Goal: Transaction & Acquisition: Book appointment/travel/reservation

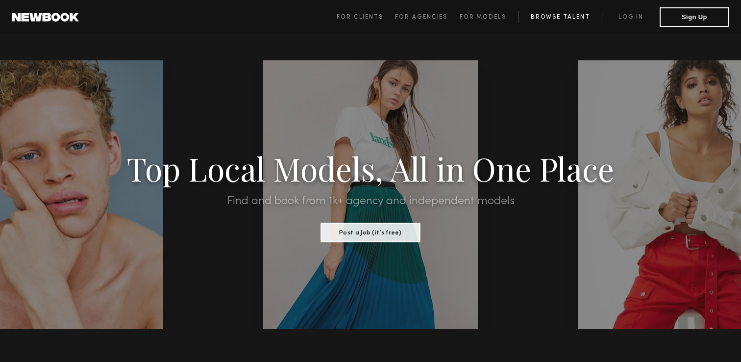
click at [548, 15] on link "Browse Talent" at bounding box center [560, 17] width 84 height 12
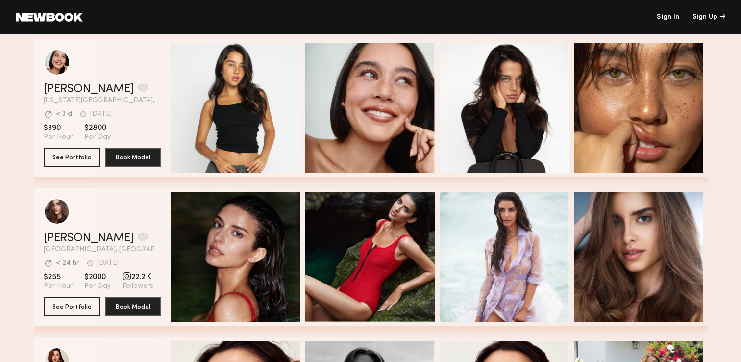
scroll to position [22, 0]
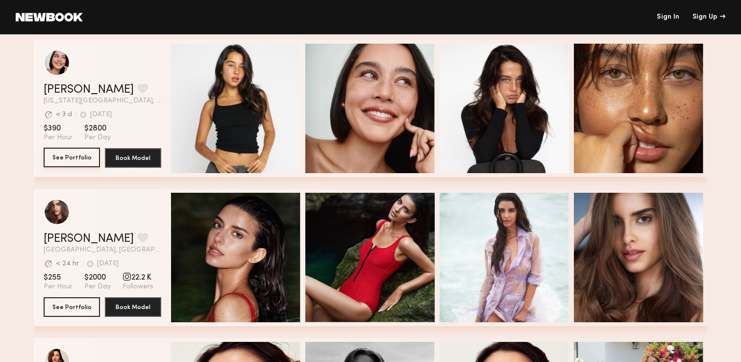
click at [67, 159] on button "See Portfolio" at bounding box center [72, 158] width 56 height 20
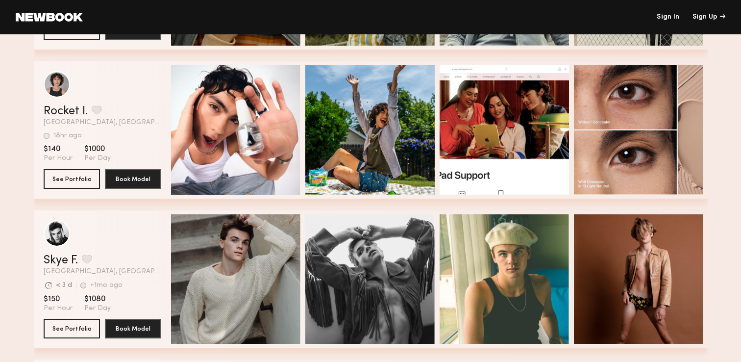
scroll to position [2539, 0]
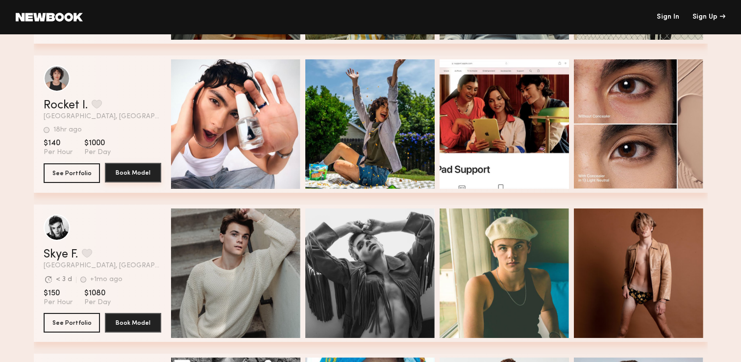
click at [131, 175] on button "Book Model" at bounding box center [133, 173] width 56 height 20
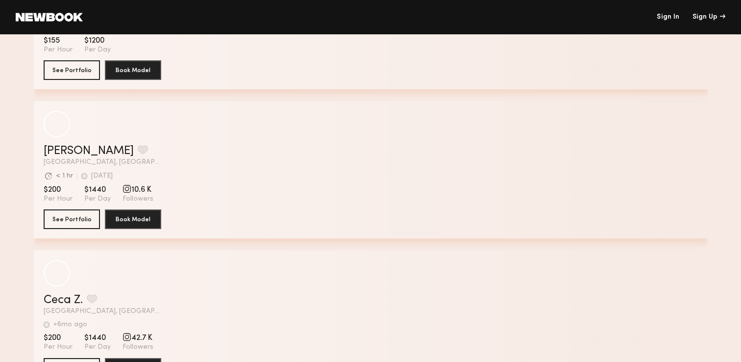
scroll to position [1861, 0]
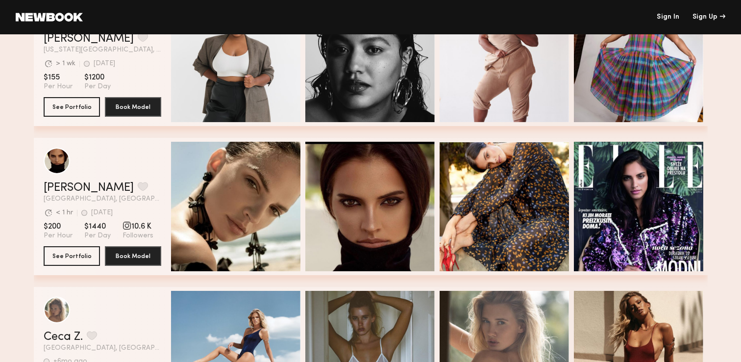
click at [57, 18] on link at bounding box center [49, 17] width 67 height 9
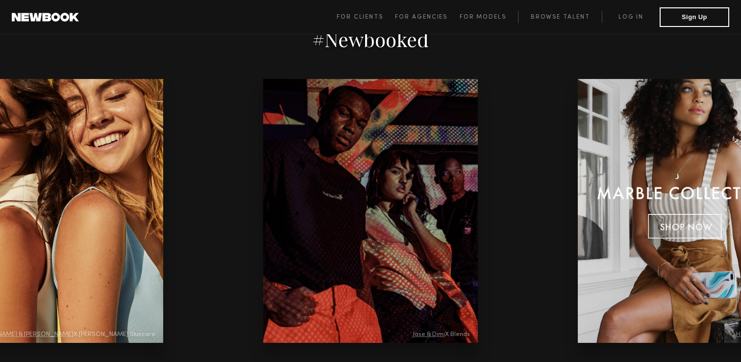
scroll to position [2044, 0]
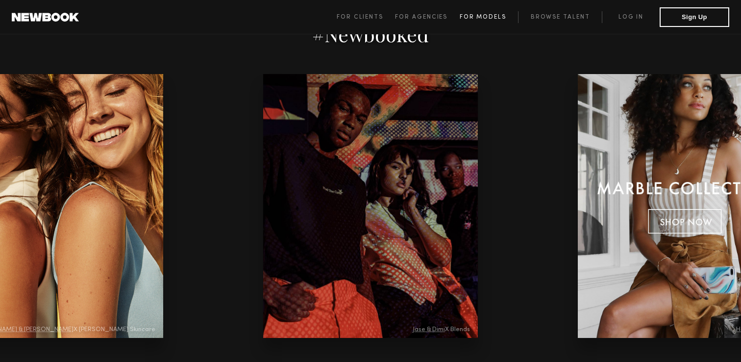
click at [473, 18] on span "For Models" at bounding box center [483, 17] width 47 height 6
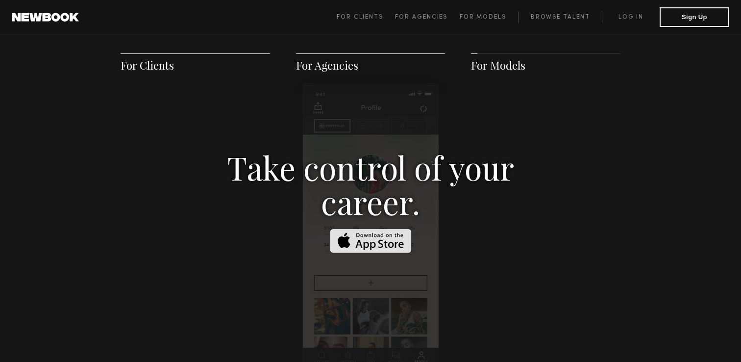
scroll to position [1519, 0]
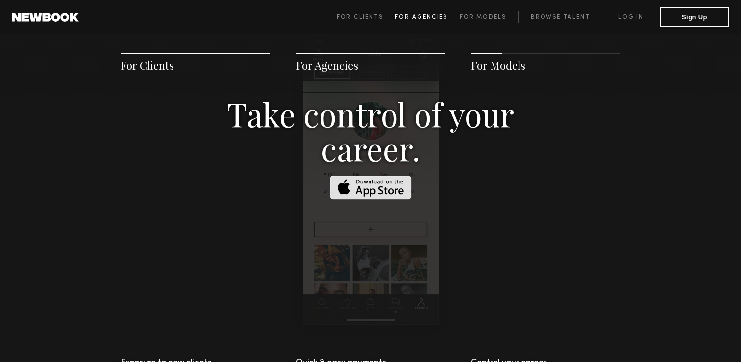
click at [441, 18] on span "For Agencies" at bounding box center [421, 17] width 52 height 6
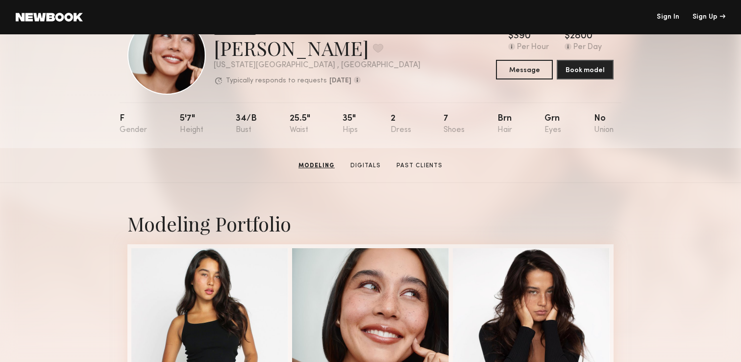
scroll to position [15, 0]
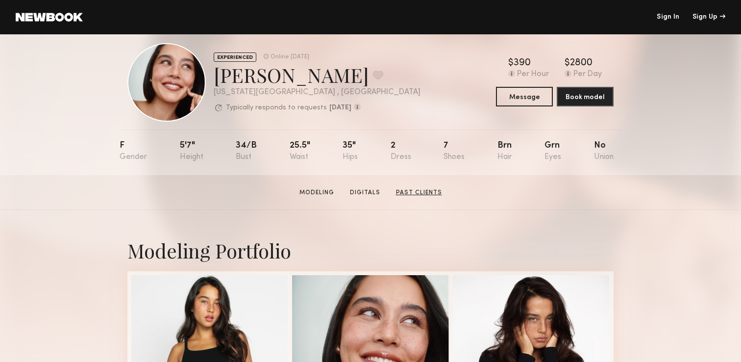
click at [416, 193] on link "Past Clients" at bounding box center [419, 192] width 54 height 9
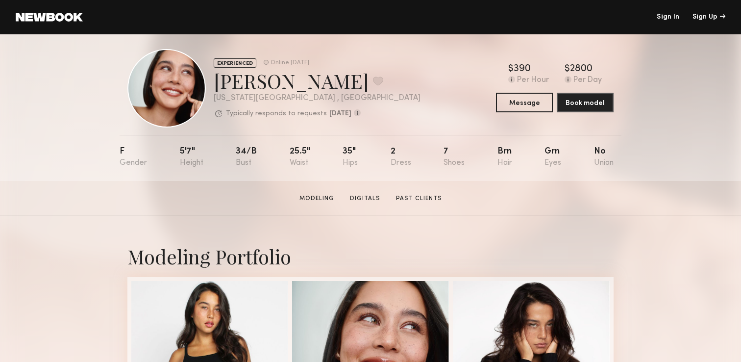
scroll to position [0, 0]
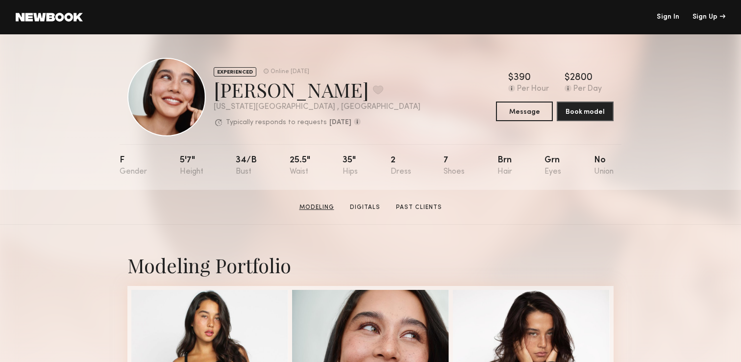
click at [313, 208] on link "Modeling" at bounding box center [317, 207] width 43 height 9
click at [56, 18] on link at bounding box center [49, 17] width 67 height 9
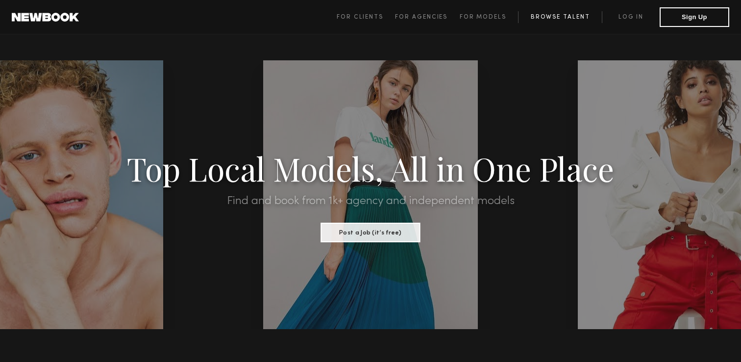
click at [537, 15] on link "Browse Talent" at bounding box center [560, 17] width 84 height 12
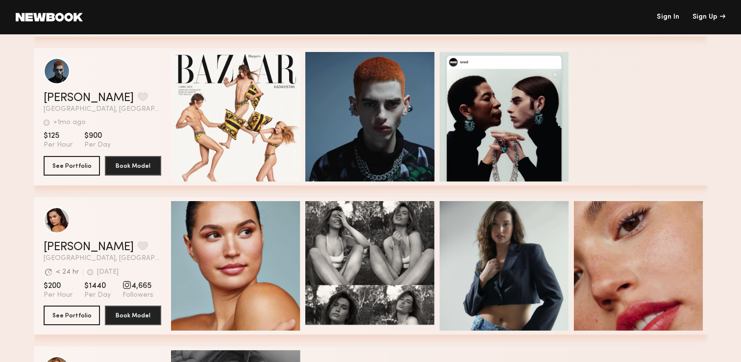
scroll to position [952, 0]
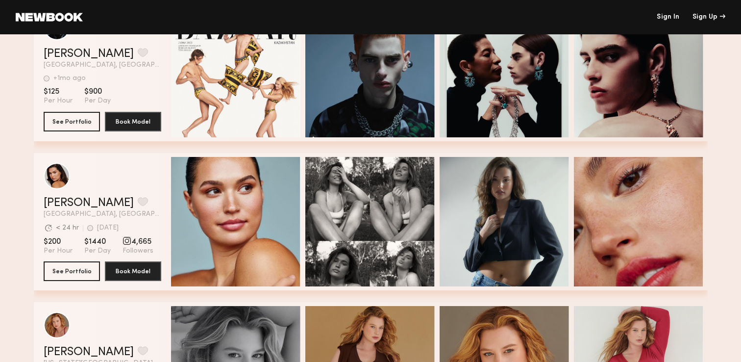
click at [125, 241] on div "grid" at bounding box center [127, 240] width 9 height 9
click at [90, 271] on button "See Portfolio" at bounding box center [72, 271] width 56 height 20
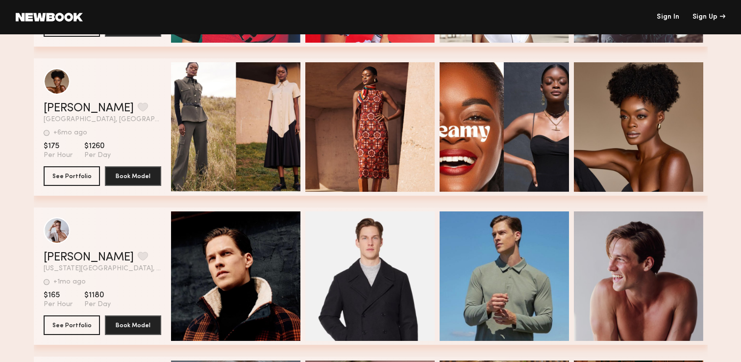
scroll to position [0, 0]
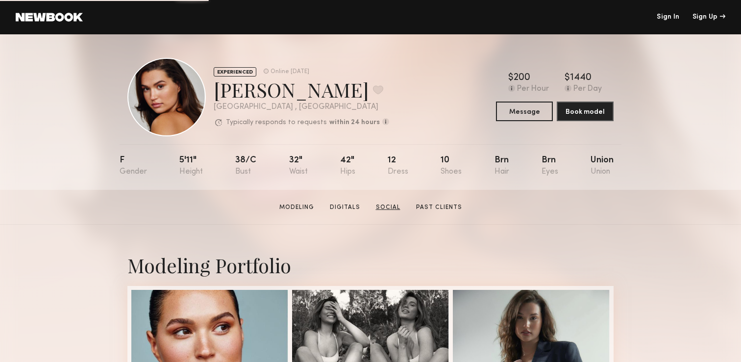
click at [380, 207] on link "Social" at bounding box center [388, 207] width 32 height 9
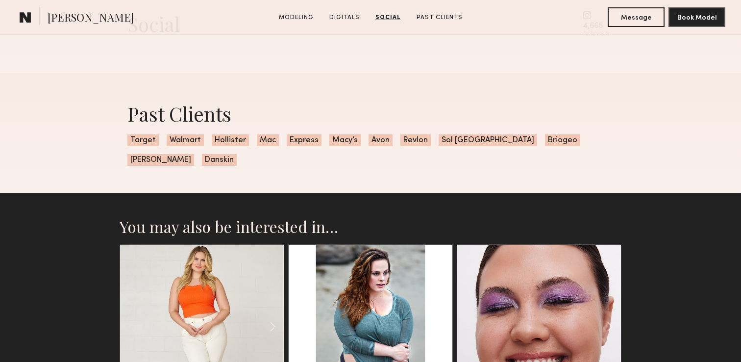
scroll to position [1409, 0]
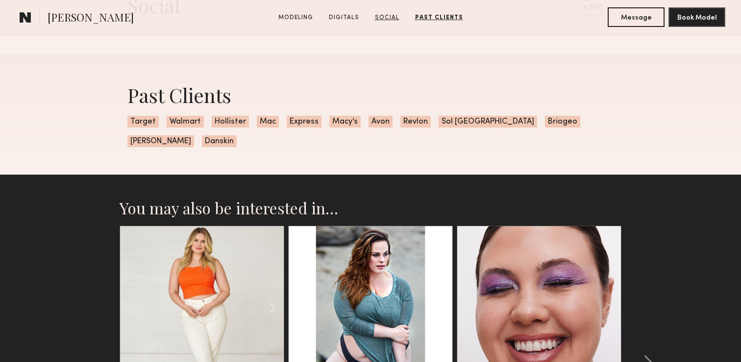
click at [386, 20] on link "Social" at bounding box center [387, 17] width 32 height 9
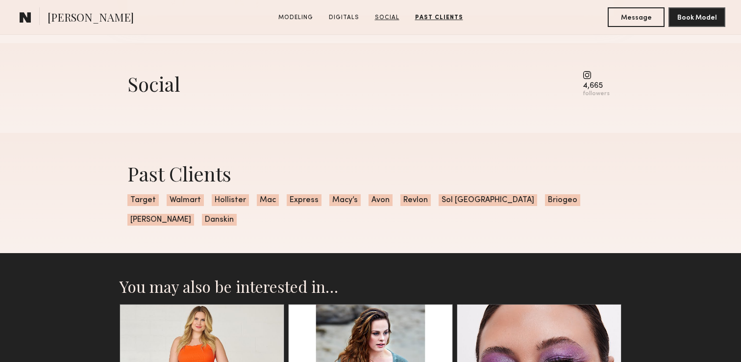
scroll to position [1315, 0]
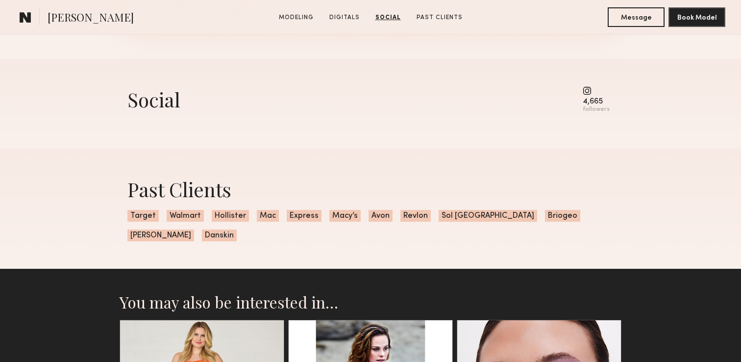
click at [585, 95] on div "4,665 followers" at bounding box center [596, 99] width 27 height 27
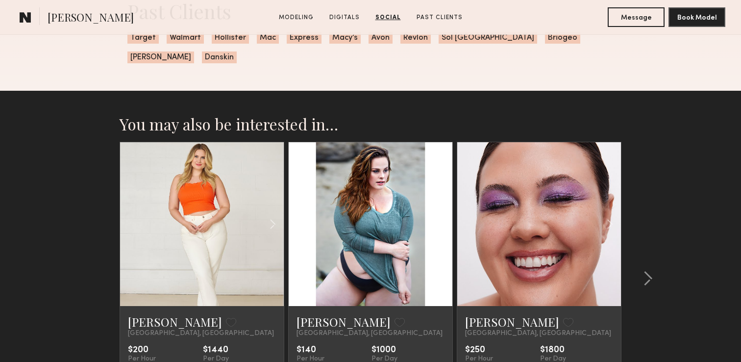
scroll to position [1538, 0]
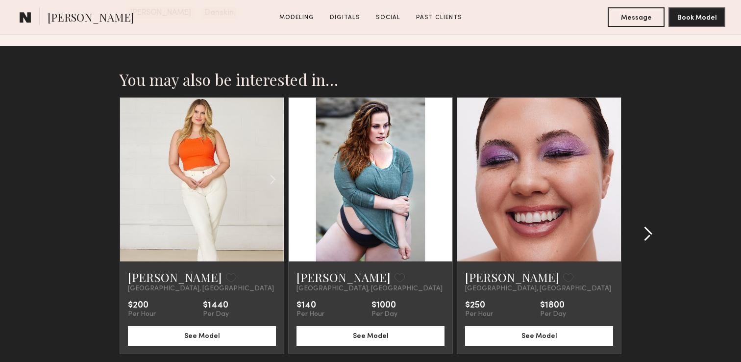
click at [650, 229] on common-icon at bounding box center [648, 234] width 10 height 16
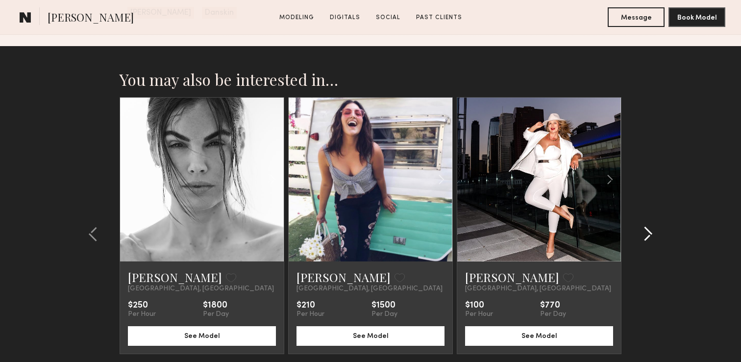
click at [650, 230] on common-icon at bounding box center [648, 234] width 10 height 16
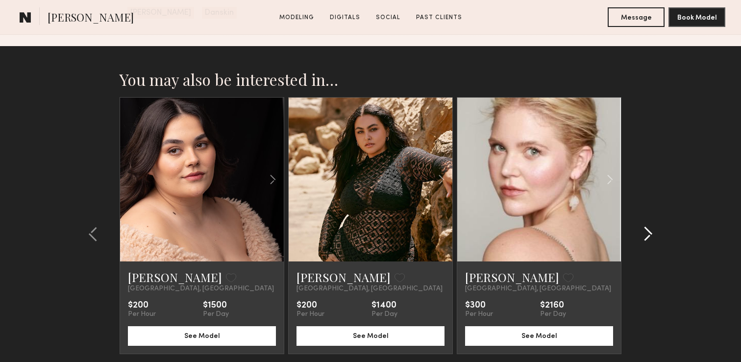
click at [650, 232] on common-icon at bounding box center [648, 234] width 10 height 16
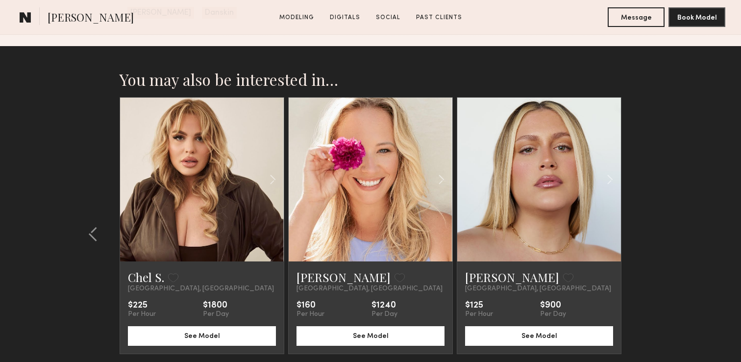
click at [650, 232] on section "You may also be interested in… Liz M. Favorite Los Angeles, CA $200 Per Hour $1…" at bounding box center [370, 244] width 741 height 396
click at [89, 239] on common-icon at bounding box center [93, 234] width 10 height 16
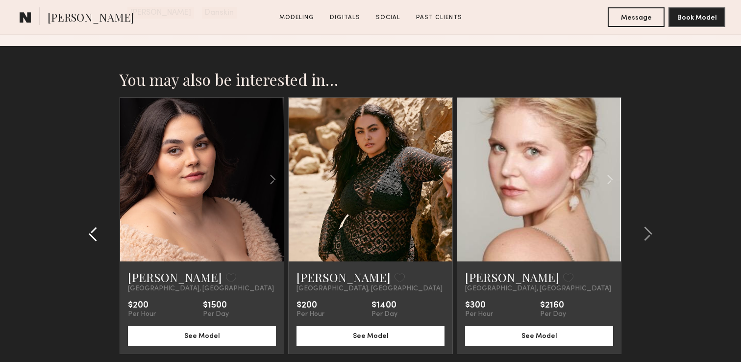
click at [89, 239] on common-icon at bounding box center [93, 234] width 10 height 16
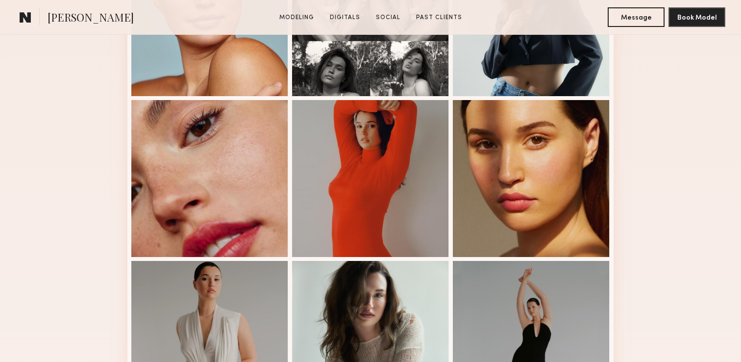
scroll to position [0, 0]
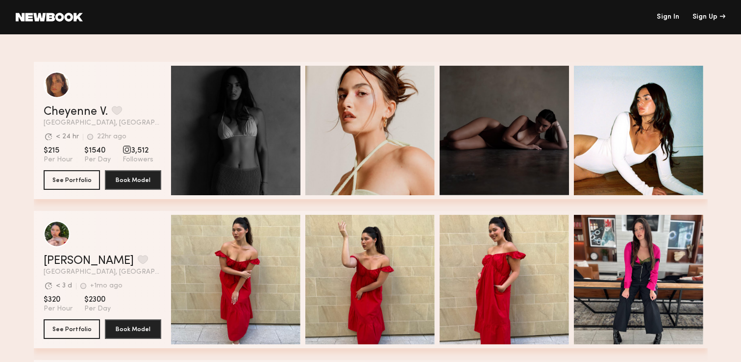
click at [62, 136] on div "< 24 hr" at bounding box center [67, 136] width 23 height 7
